Goal: Check status: Check status

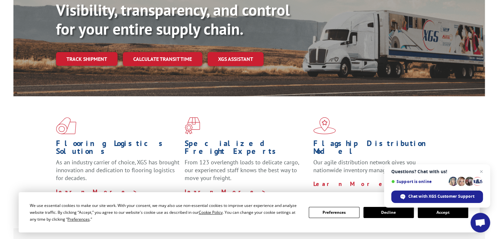
scroll to position [131, 0]
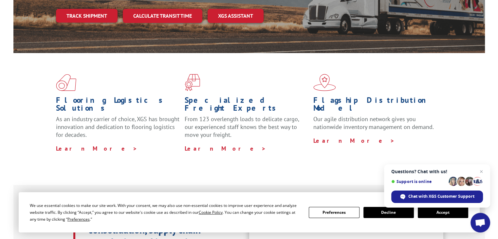
click at [449, 212] on button "Accept" at bounding box center [443, 212] width 50 height 11
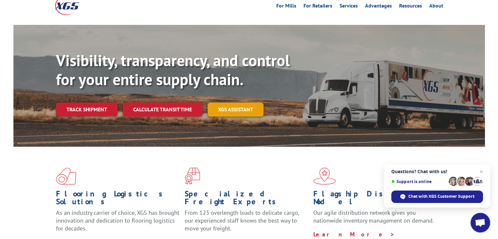
scroll to position [0, 0]
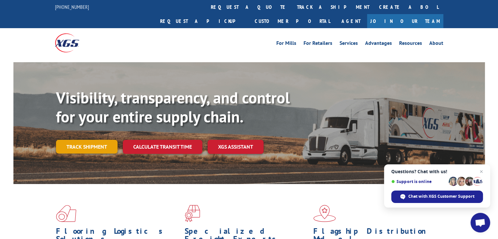
click at [94, 140] on link "Track shipment" at bounding box center [87, 147] width 62 height 14
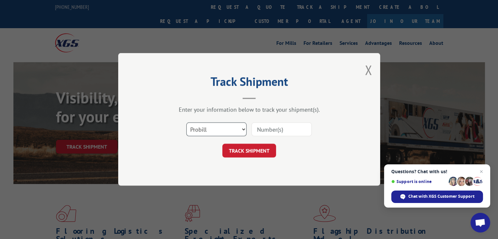
click at [210, 128] on select "Select category... Probill BOL PO" at bounding box center [216, 130] width 60 height 14
select select "bol"
click at [186, 123] on select "Select category... Probill BOL PO" at bounding box center [216, 130] width 60 height 14
click at [281, 130] on input at bounding box center [282, 130] width 60 height 14
paste input "17593086"
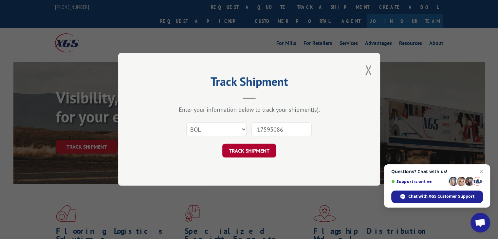
type input "17593086"
click at [263, 149] on button "TRACK SHIPMENT" at bounding box center [249, 151] width 54 height 14
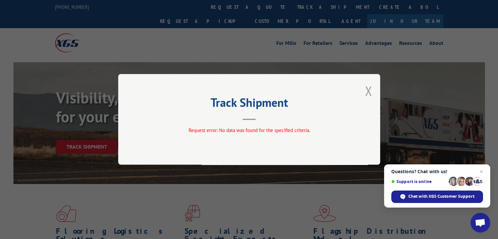
click at [365, 93] on button "Close modal" at bounding box center [368, 90] width 7 height 17
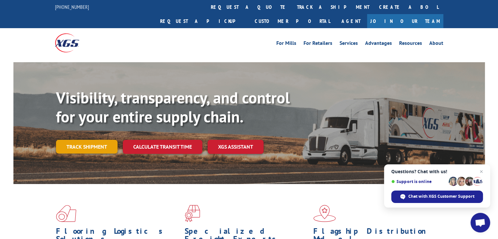
click at [96, 140] on link "Track shipment" at bounding box center [87, 147] width 62 height 14
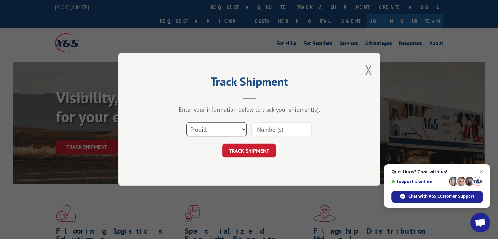
click at [213, 134] on select "Select category... Probill BOL PO" at bounding box center [216, 130] width 60 height 14
click at [186, 123] on select "Select category... Probill BOL PO" at bounding box center [216, 130] width 60 height 14
click at [286, 129] on input at bounding box center [282, 130] width 60 height 14
paste input "17593086"
type input "17593086"
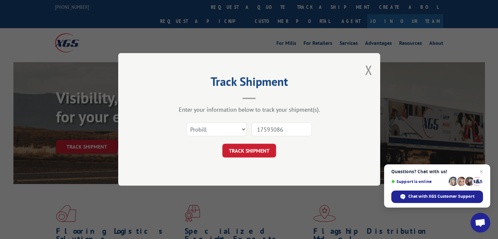
drag, startPoint x: 267, startPoint y: 148, endPoint x: 292, endPoint y: 147, distance: 24.6
click at [267, 148] on button "TRACK SHIPMENT" at bounding box center [249, 151] width 54 height 14
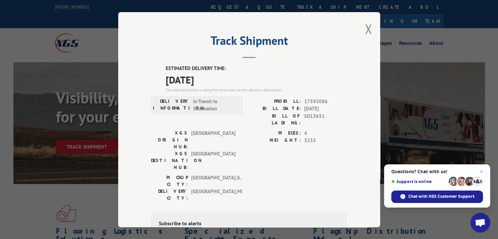
drag, startPoint x: 168, startPoint y: 78, endPoint x: 239, endPoint y: 76, distance: 70.8
click at [239, 76] on span "[DATE]" at bounding box center [257, 79] width 182 height 15
click at [239, 77] on span "[DATE]" at bounding box center [257, 79] width 182 height 15
drag, startPoint x: 212, startPoint y: 91, endPoint x: 287, endPoint y: 91, distance: 75.4
click at [287, 91] on div "The estimated time is using the time zone for the delivery destination." at bounding box center [257, 90] width 182 height 6
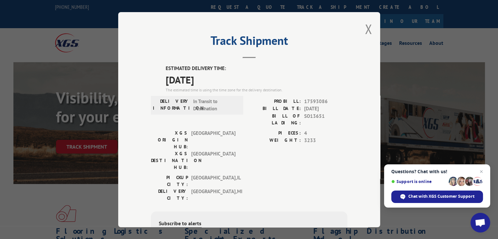
click at [252, 129] on label "PIECES:" at bounding box center [275, 133] width 52 height 8
click at [469, 42] on div "Track Shipment ESTIMATED DELIVERY TIME: [DATE] The estimated time is using the …" at bounding box center [249, 119] width 498 height 239
